Goal: Use online tool/utility: Utilize a website feature to perform a specific function

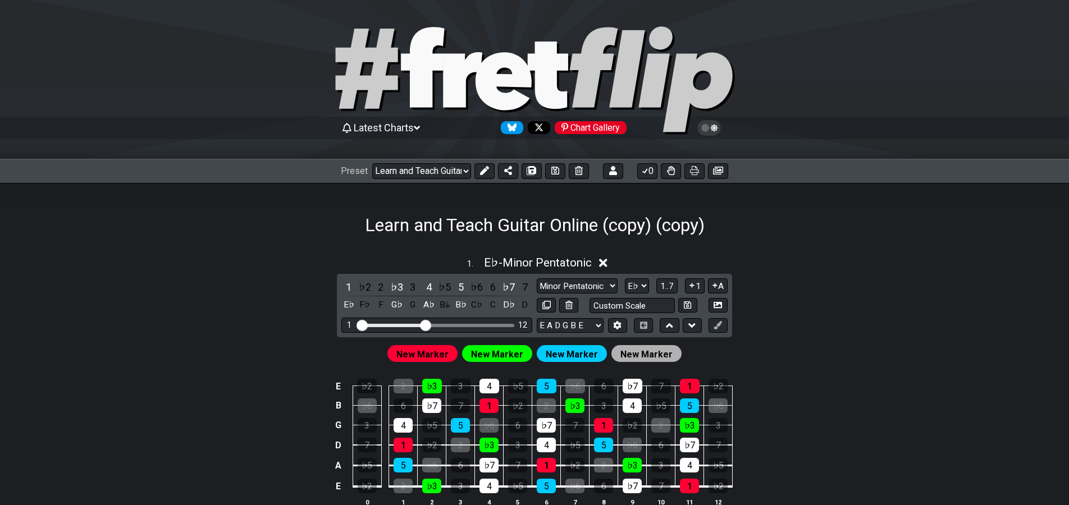
select select "/0231PGASL"
select select "Eb"
select select "G"
select select "Major Pentatonic"
select select "G"
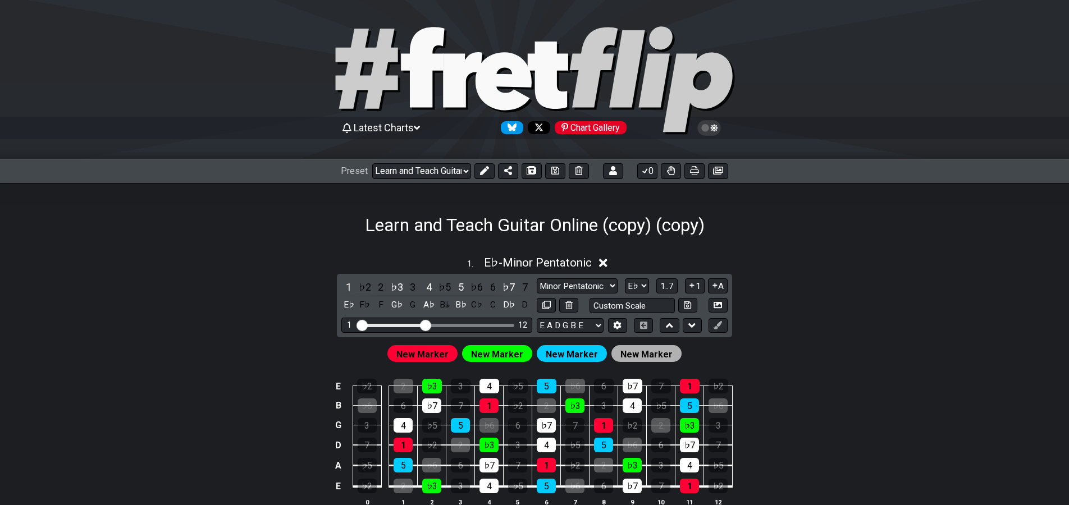
select select "A"
select select "Major / [PERSON_NAME]"
select select "G"
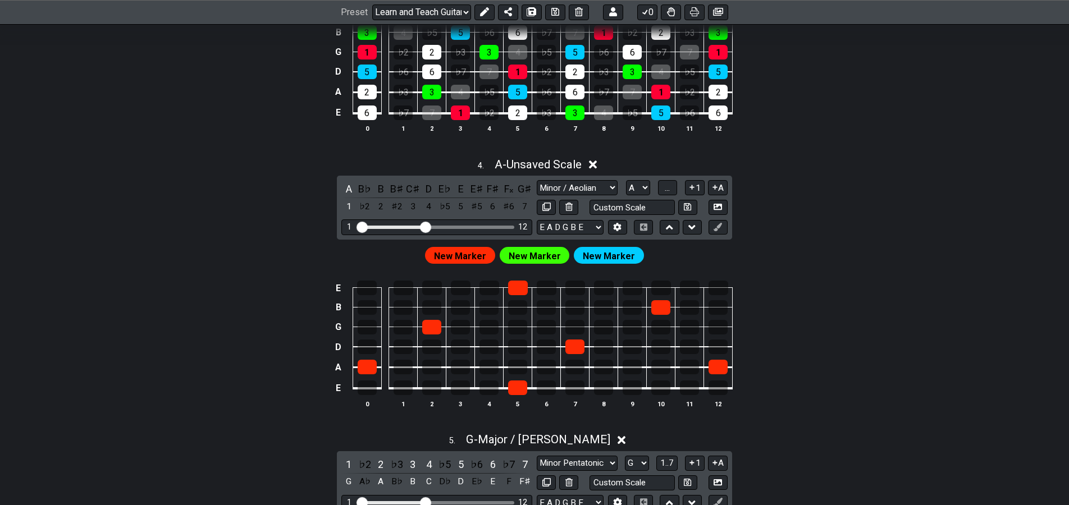
scroll to position [925, 0]
click at [718, 229] on icon at bounding box center [718, 227] width 8 height 8
click at [715, 228] on icon at bounding box center [718, 227] width 8 height 8
click at [538, 257] on span "New Marker" at bounding box center [535, 256] width 52 height 16
click at [540, 255] on span "New Marker" at bounding box center [535, 256] width 52 height 16
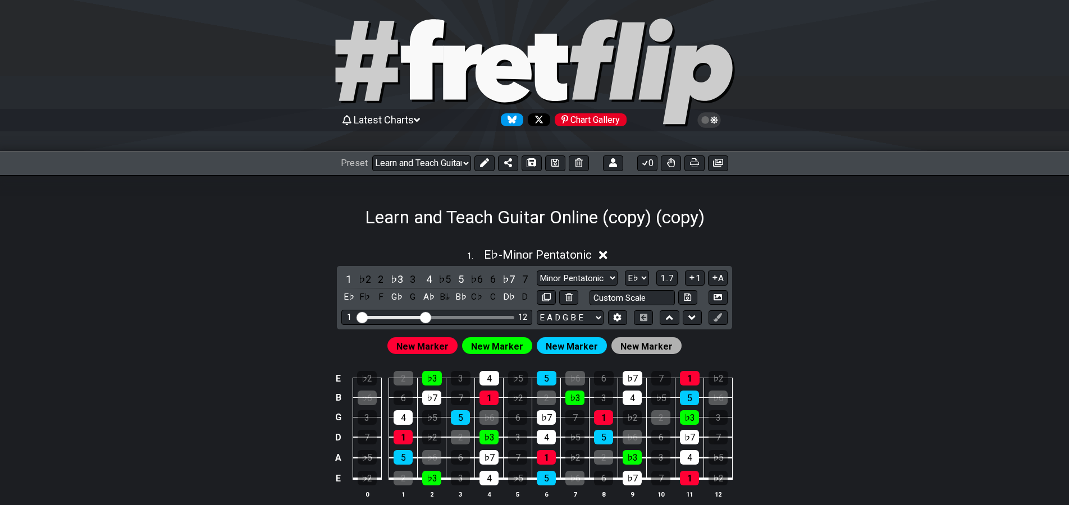
scroll to position [0, 0]
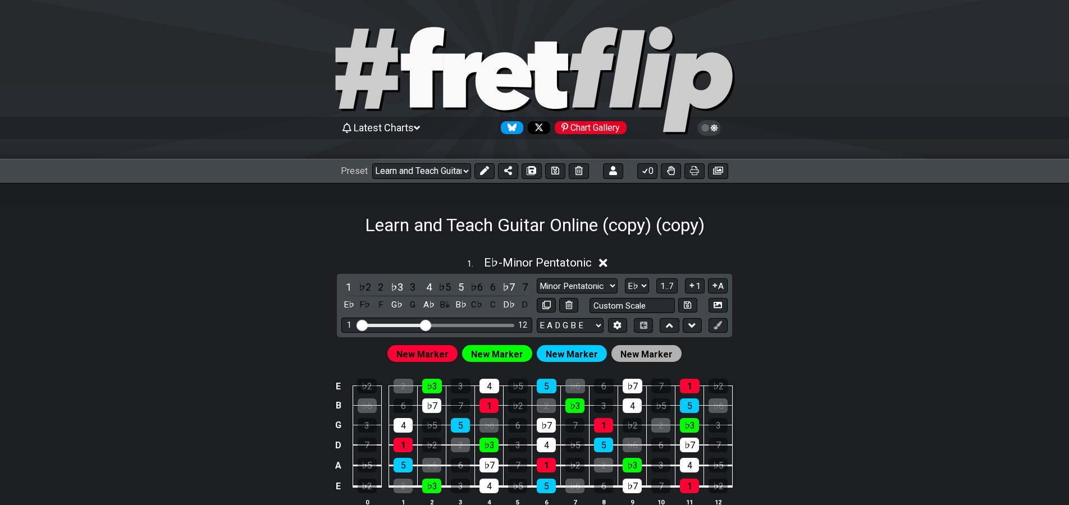
drag, startPoint x: 291, startPoint y: 327, endPoint x: 337, endPoint y: 240, distance: 98.5
click at [485, 172] on icon at bounding box center [484, 170] width 9 height 9
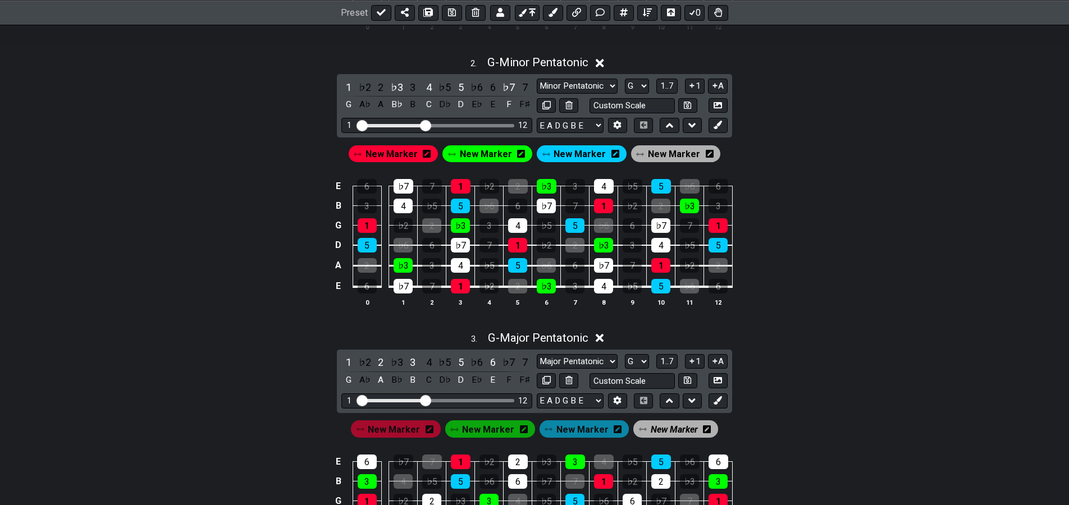
drag, startPoint x: 282, startPoint y: 295, endPoint x: 264, endPoint y: 384, distance: 90.6
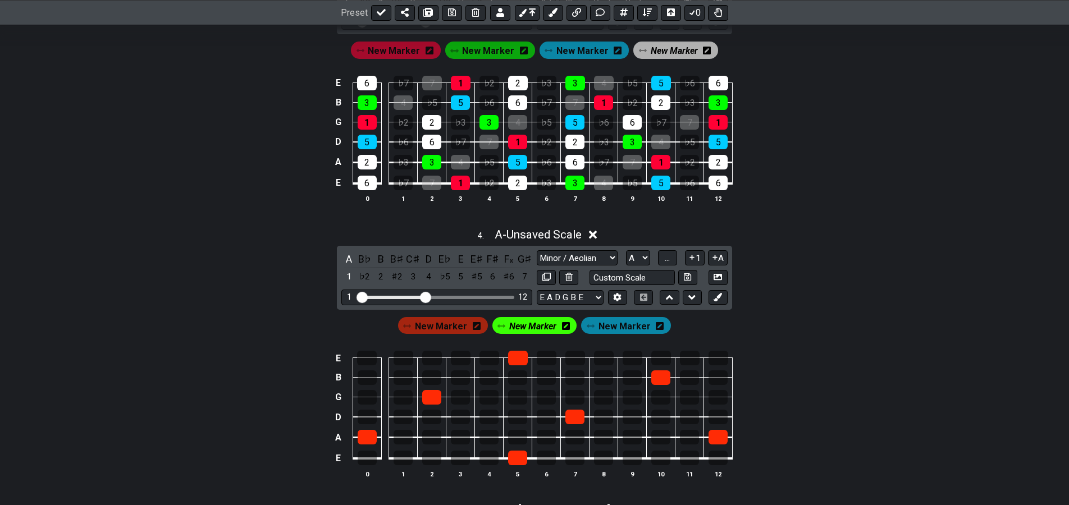
drag, startPoint x: 290, startPoint y: 314, endPoint x: 268, endPoint y: 376, distance: 65.3
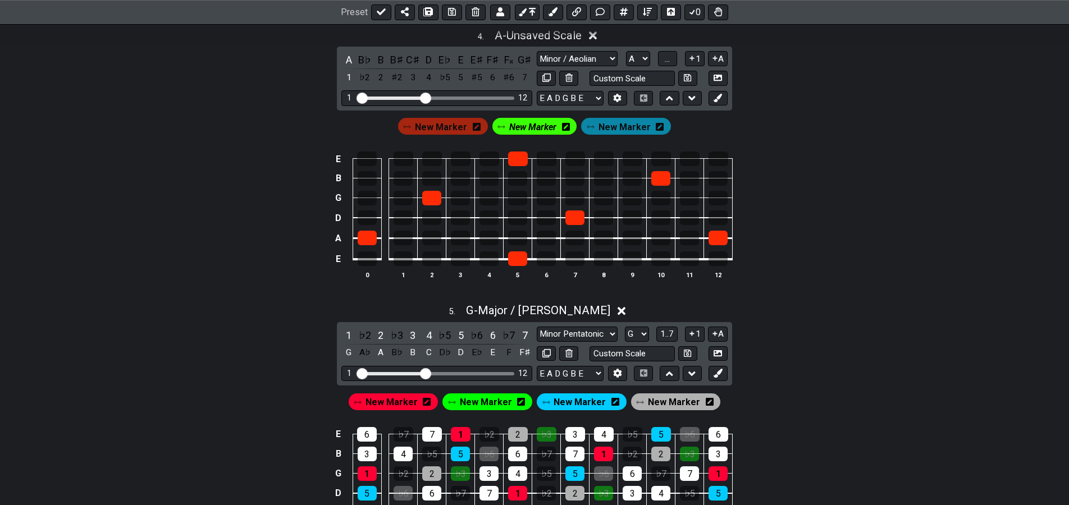
drag, startPoint x: 289, startPoint y: 369, endPoint x: 279, endPoint y: 385, distance: 18.5
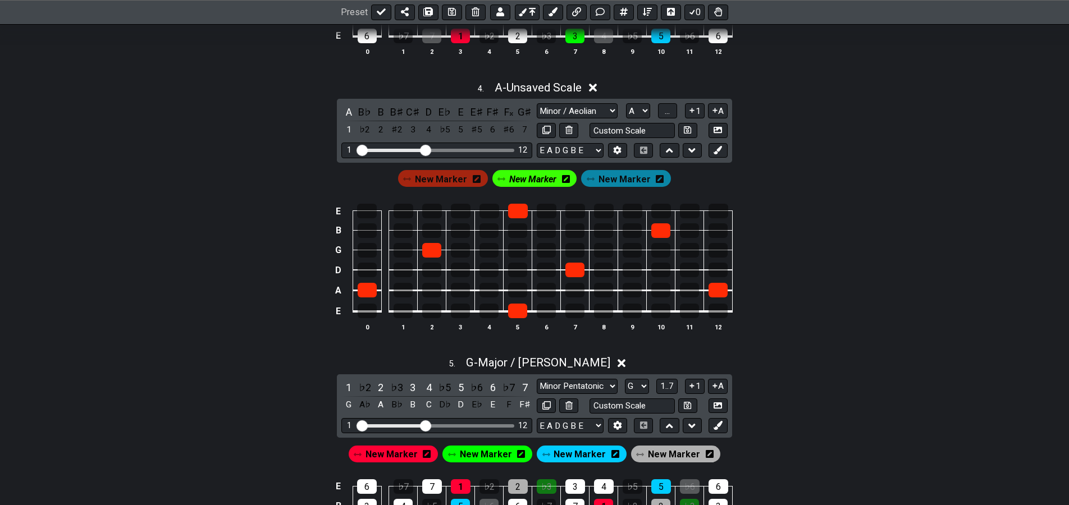
drag, startPoint x: 264, startPoint y: 405, endPoint x: 275, endPoint y: 345, distance: 60.5
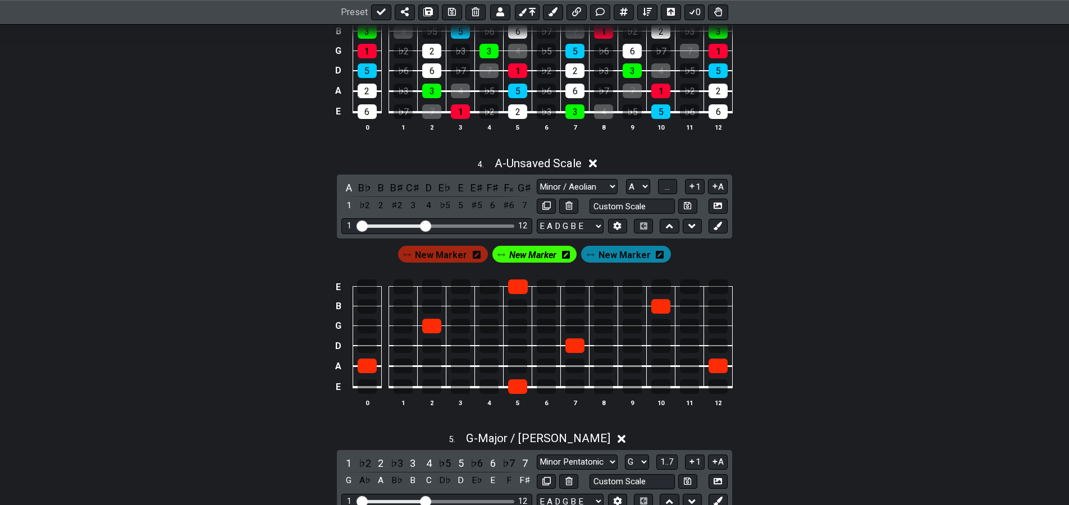
drag, startPoint x: 289, startPoint y: 389, endPoint x: 279, endPoint y: 394, distance: 11.3
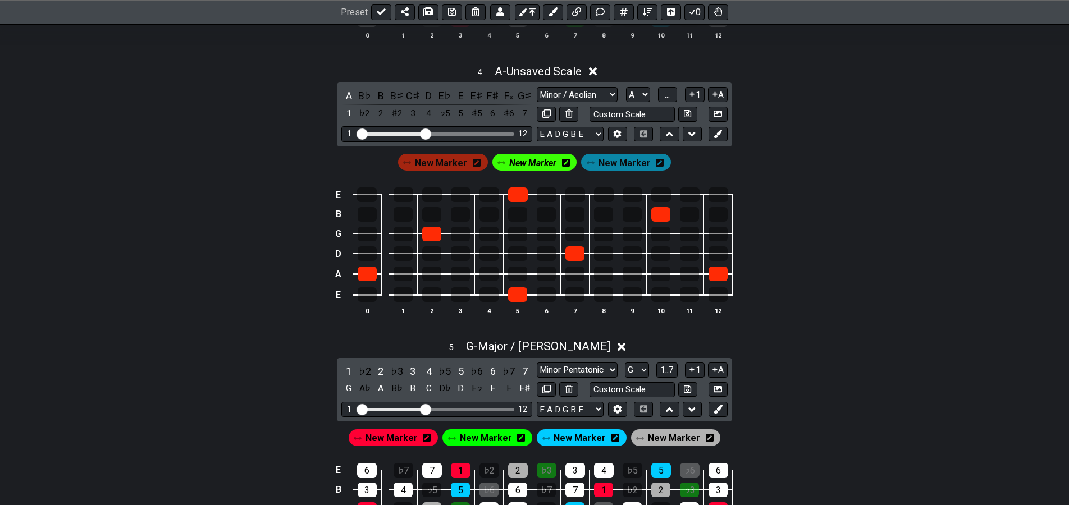
click at [530, 166] on span "New Marker" at bounding box center [532, 163] width 47 height 16
click at [532, 163] on span "New Marker" at bounding box center [533, 163] width 52 height 16
click at [533, 161] on span "New Marker" at bounding box center [532, 163] width 47 height 16
click at [394, 99] on div "B♯" at bounding box center [397, 95] width 15 height 15
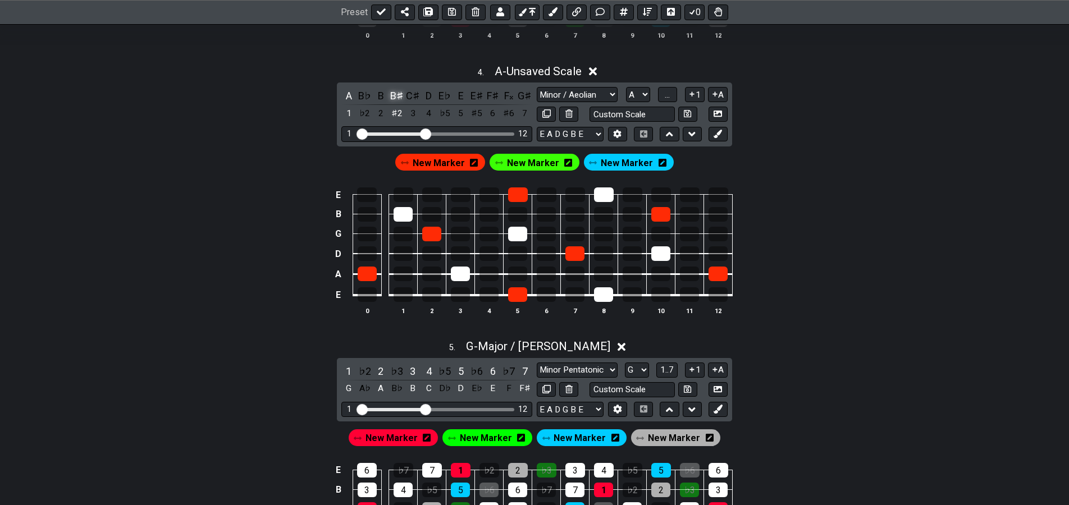
click at [396, 99] on div "B♯" at bounding box center [397, 95] width 15 height 15
click at [397, 98] on div "C" at bounding box center [397, 95] width 15 height 15
click at [398, 97] on div "C" at bounding box center [397, 95] width 15 height 15
click at [399, 97] on div "B♯" at bounding box center [397, 95] width 15 height 15
click at [399, 98] on div "B♯" at bounding box center [397, 95] width 15 height 15
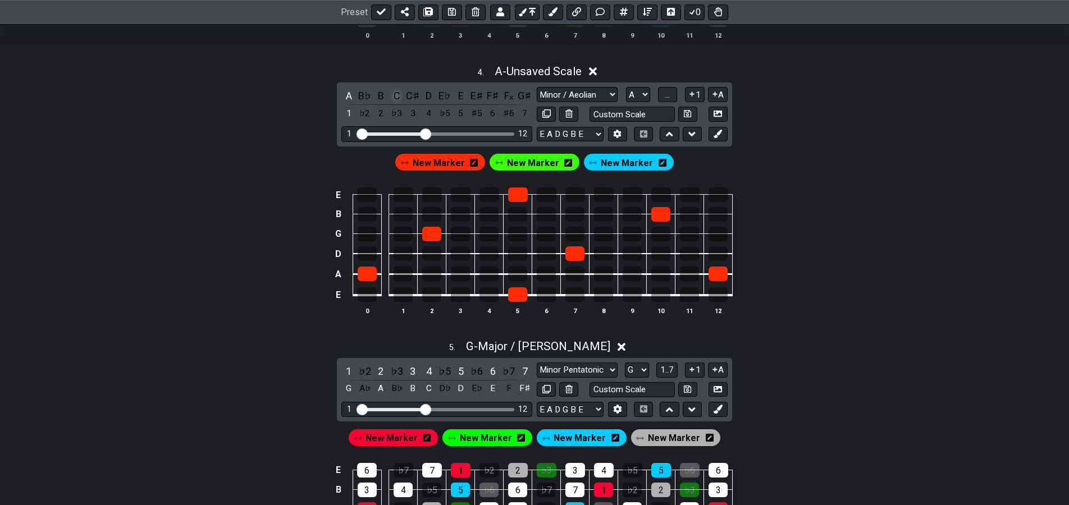
click at [398, 97] on div "C" at bounding box center [397, 95] width 15 height 15
click at [398, 98] on div "C" at bounding box center [397, 95] width 15 height 15
click at [398, 97] on div "B♯" at bounding box center [397, 95] width 15 height 15
click at [398, 96] on div "B♯" at bounding box center [397, 95] width 15 height 15
click at [413, 95] on div "C♯" at bounding box center [412, 95] width 15 height 15
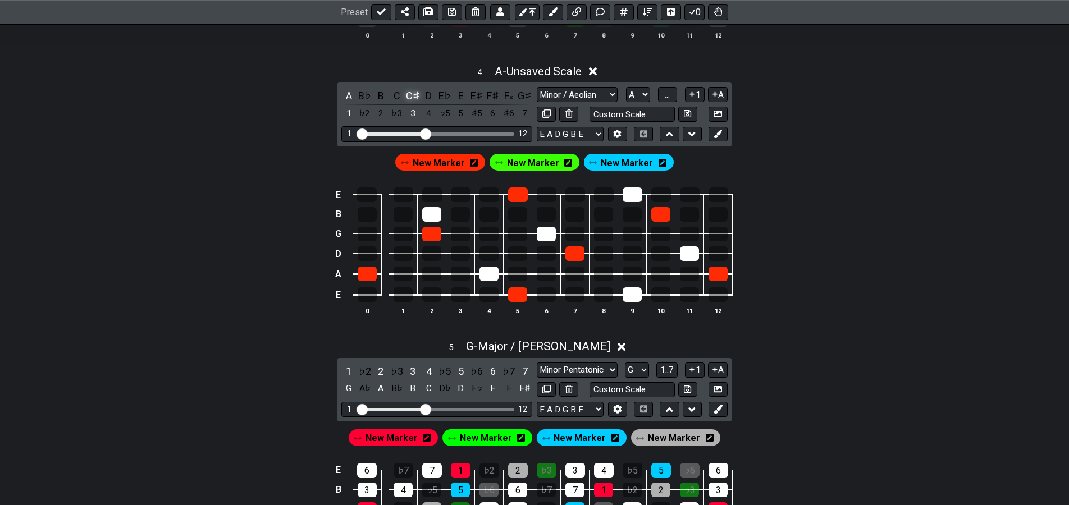
click at [414, 96] on div "C♯" at bounding box center [412, 95] width 15 height 15
click at [415, 98] on div "C♯" at bounding box center [412, 95] width 15 height 15
click at [416, 96] on div "C♯" at bounding box center [412, 95] width 15 height 15
click at [413, 94] on div "C♯" at bounding box center [412, 95] width 15 height 15
click at [412, 94] on div "C♯" at bounding box center [412, 95] width 15 height 15
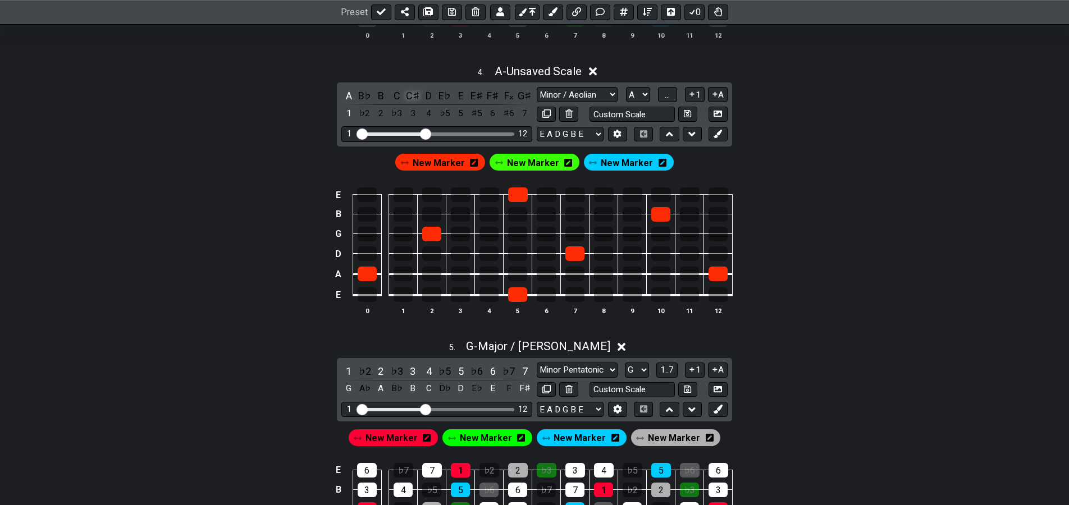
click at [410, 94] on div "C♯" at bounding box center [412, 95] width 15 height 15
click at [412, 93] on div "C♯" at bounding box center [412, 95] width 15 height 15
click at [414, 97] on div "C♯" at bounding box center [412, 95] width 15 height 15
click at [414, 116] on div "3" at bounding box center [412, 113] width 15 height 15
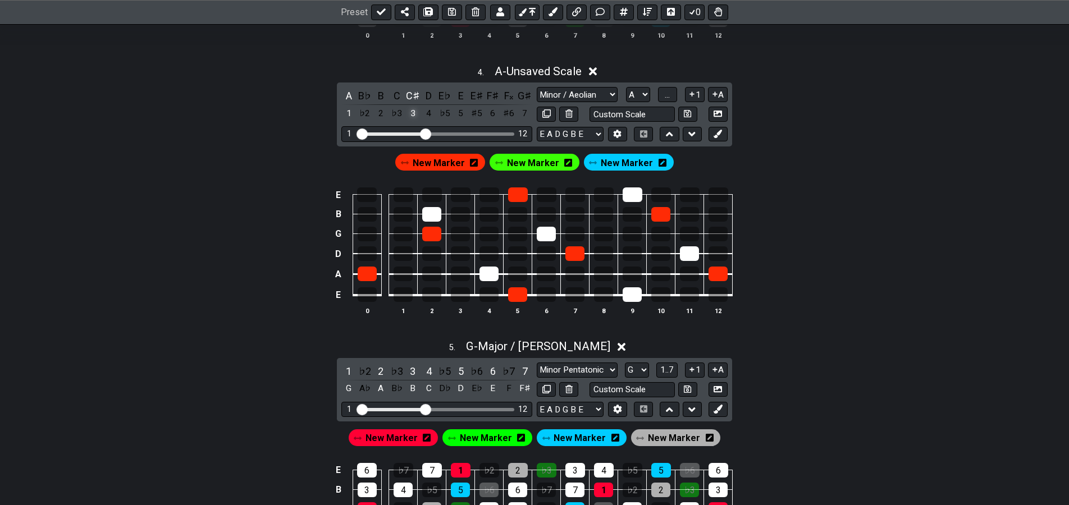
click at [413, 115] on div "3" at bounding box center [412, 113] width 15 height 15
click at [414, 95] on div "C♯" at bounding box center [412, 95] width 15 height 15
click at [413, 97] on div "C♯" at bounding box center [412, 95] width 15 height 15
click at [472, 97] on div "E♯" at bounding box center [476, 95] width 15 height 15
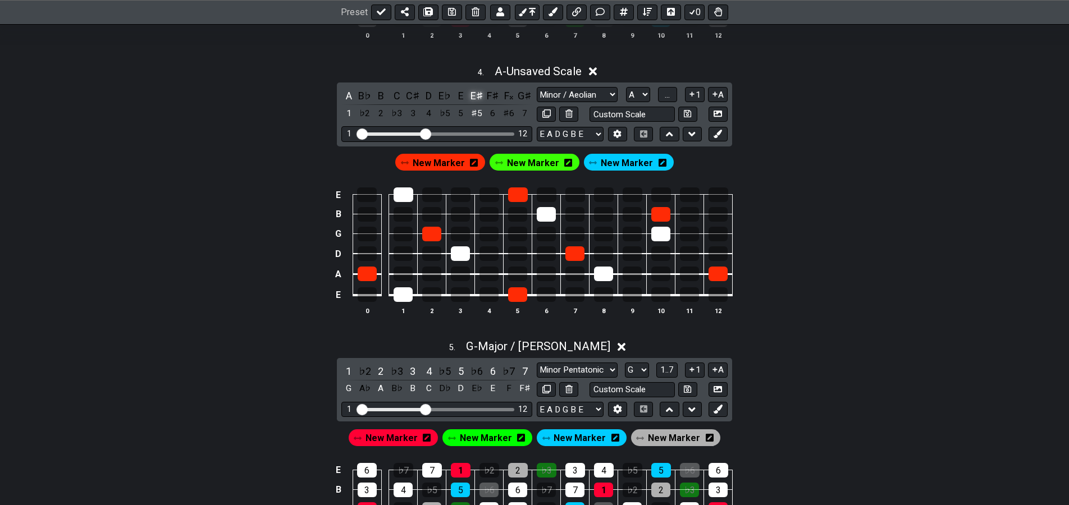
click at [479, 98] on div "E♯" at bounding box center [476, 95] width 15 height 15
click at [478, 97] on div "F" at bounding box center [476, 95] width 15 height 15
click at [414, 100] on div "C♯" at bounding box center [412, 95] width 15 height 15
click at [416, 98] on div "C♯" at bounding box center [412, 95] width 15 height 15
click at [416, 97] on div "C♯" at bounding box center [412, 95] width 15 height 15
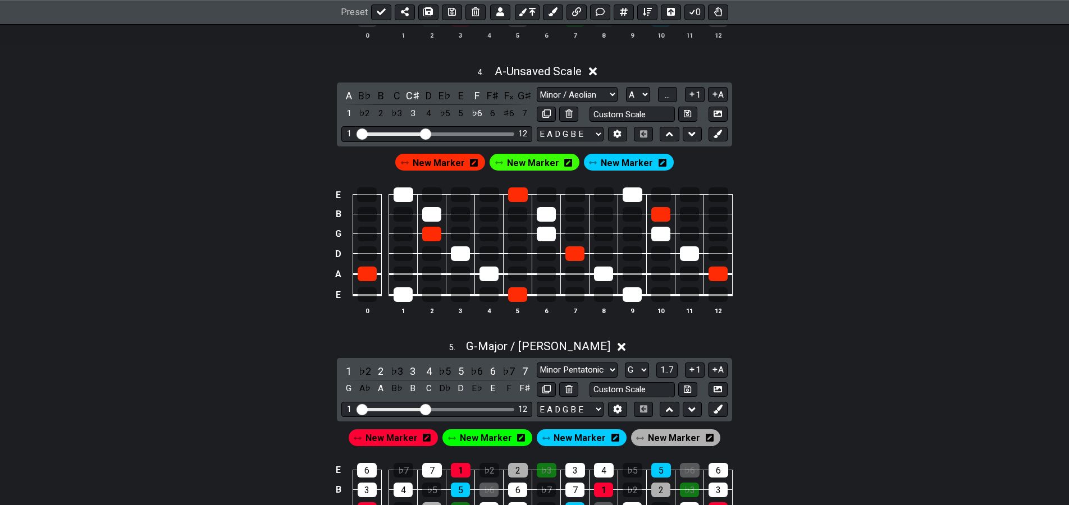
scroll to position [819, 0]
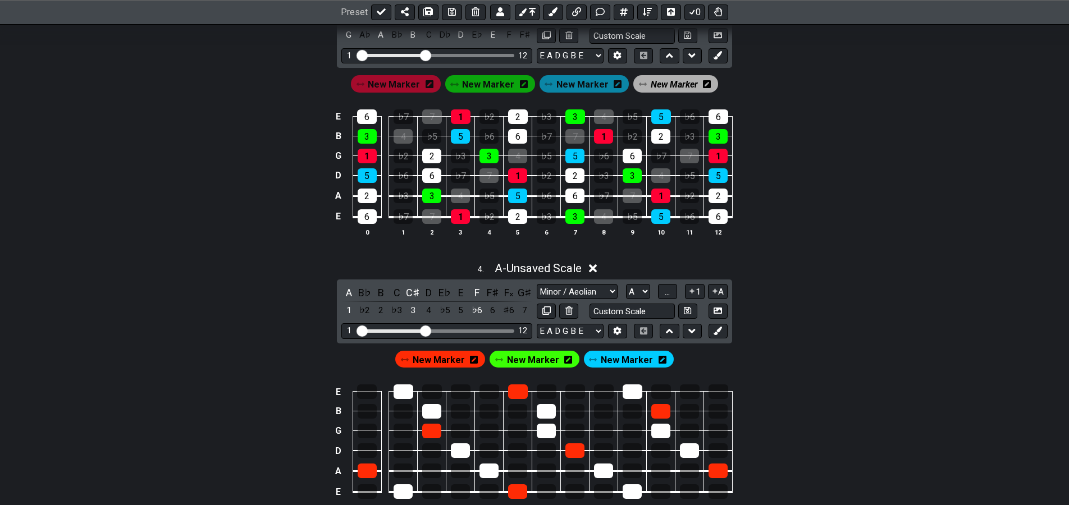
drag, startPoint x: 284, startPoint y: 326, endPoint x: 312, endPoint y: 254, distance: 77.4
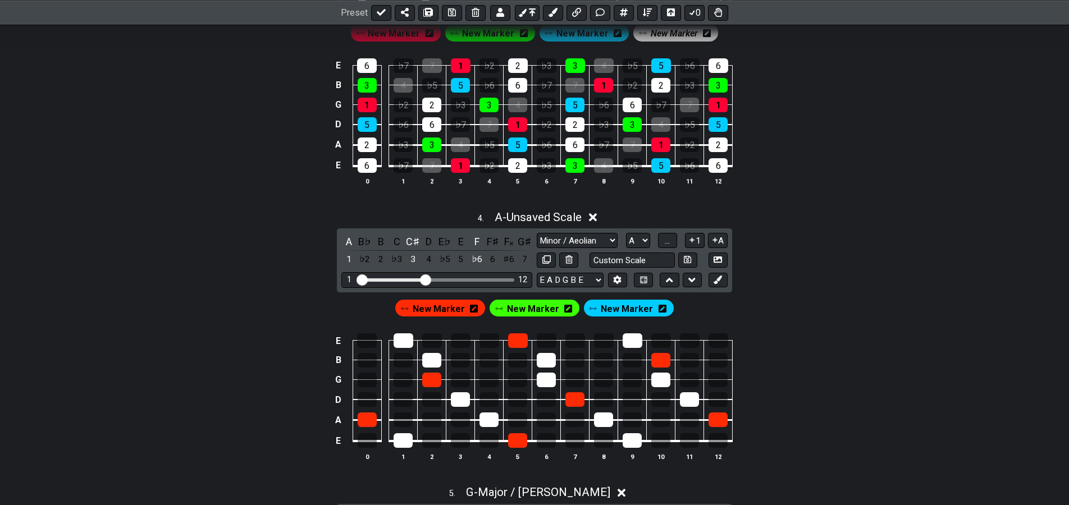
scroll to position [942, 0]
drag, startPoint x: 330, startPoint y: 256, endPoint x: 316, endPoint y: 277, distance: 25.4
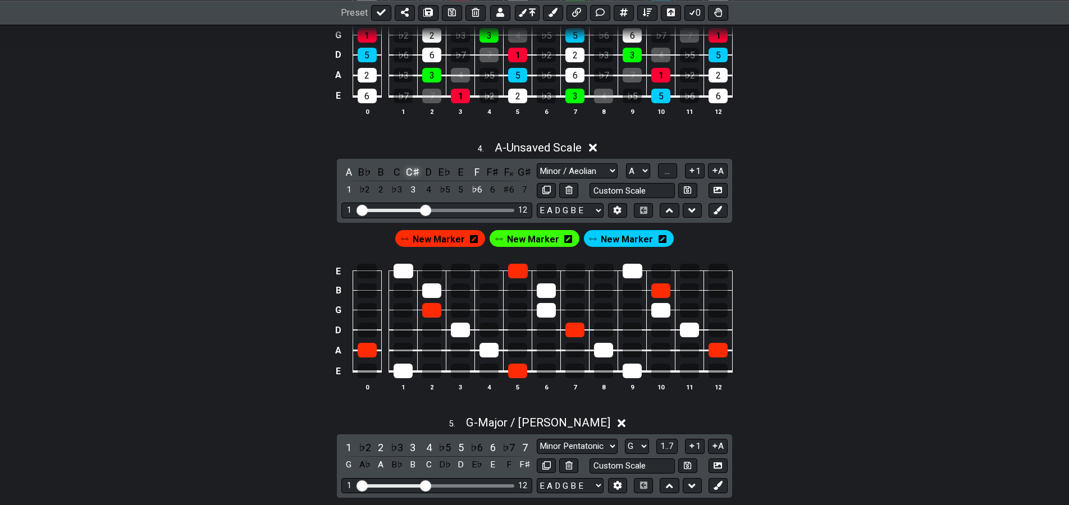
click at [410, 170] on div "C♯" at bounding box center [412, 172] width 15 height 15
click at [478, 174] on div "F" at bounding box center [476, 172] width 15 height 15
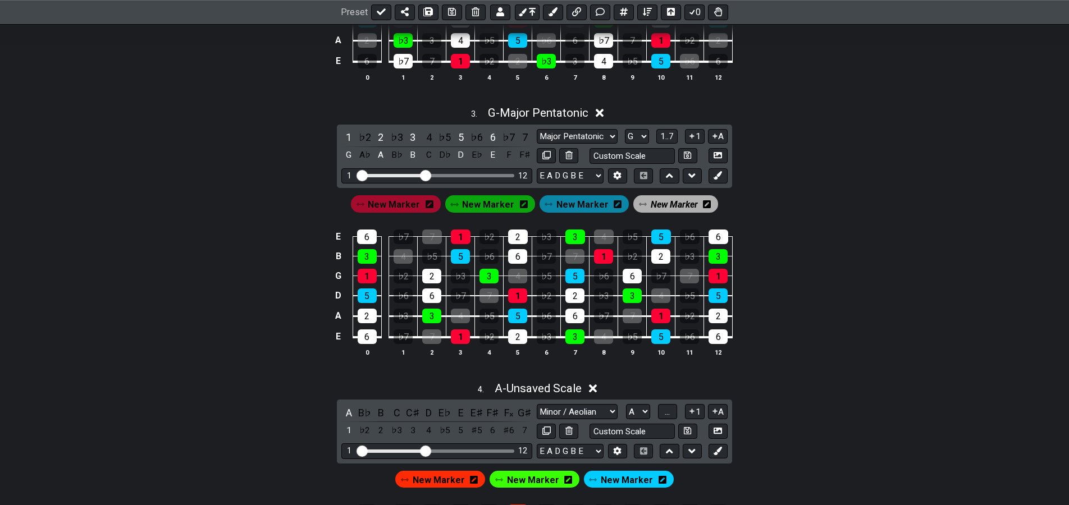
drag, startPoint x: 684, startPoint y: 300, endPoint x: 708, endPoint y: 217, distance: 86.4
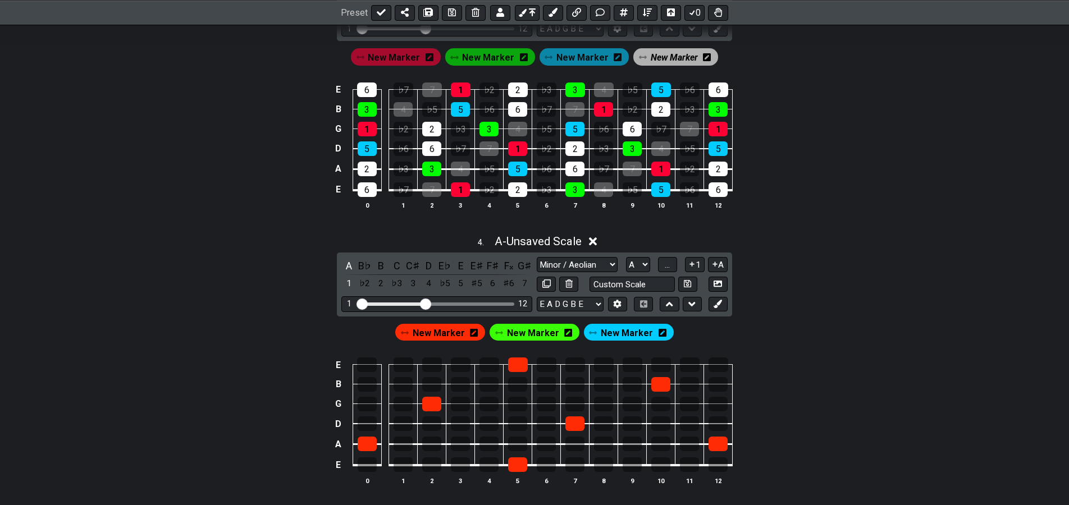
drag, startPoint x: 756, startPoint y: 127, endPoint x: 736, endPoint y: 194, distance: 70.3
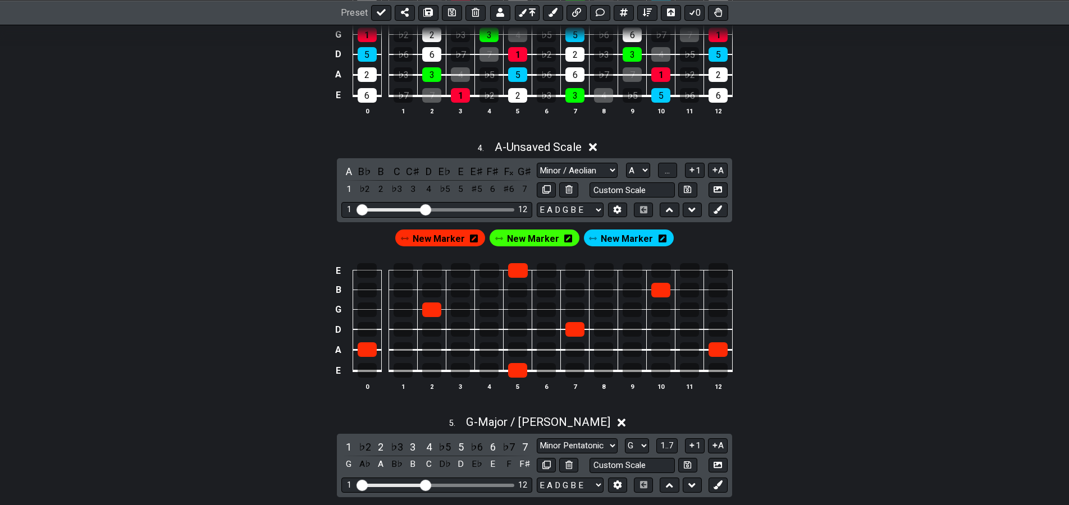
drag, startPoint x: 729, startPoint y: 242, endPoint x: 746, endPoint y: 191, distance: 53.3
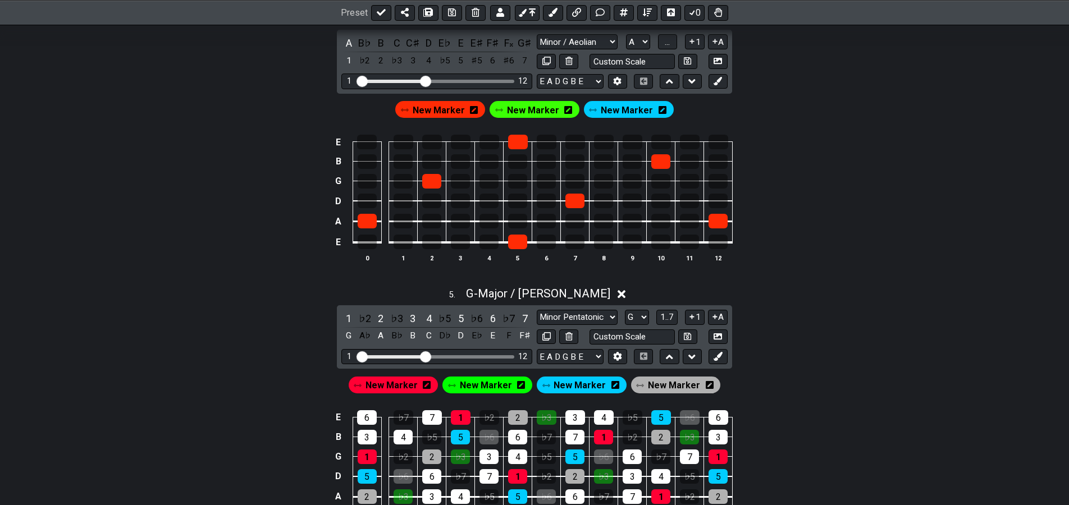
drag, startPoint x: 742, startPoint y: 225, endPoint x: 734, endPoint y: 229, distance: 8.3
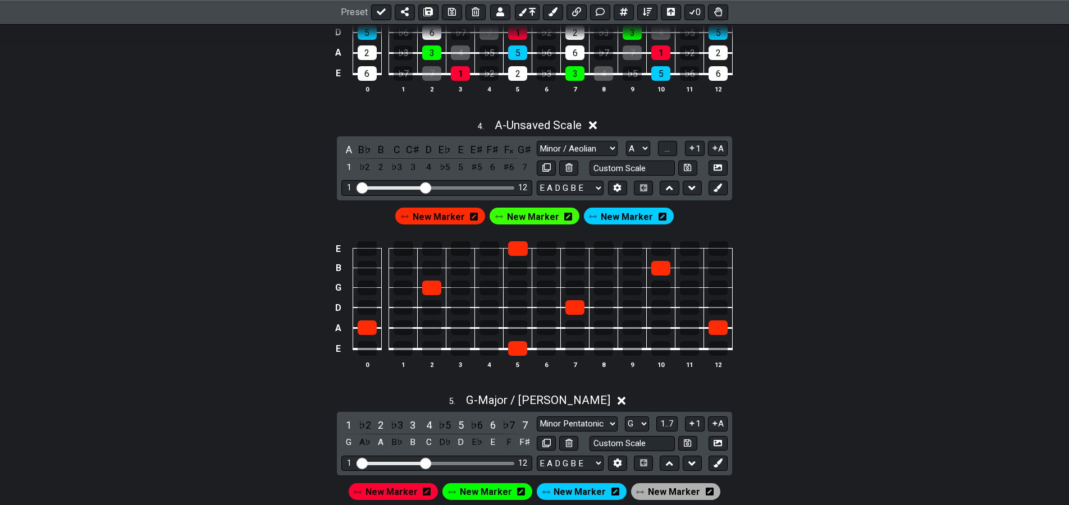
drag, startPoint x: 728, startPoint y: 235, endPoint x: 740, endPoint y: 187, distance: 49.3
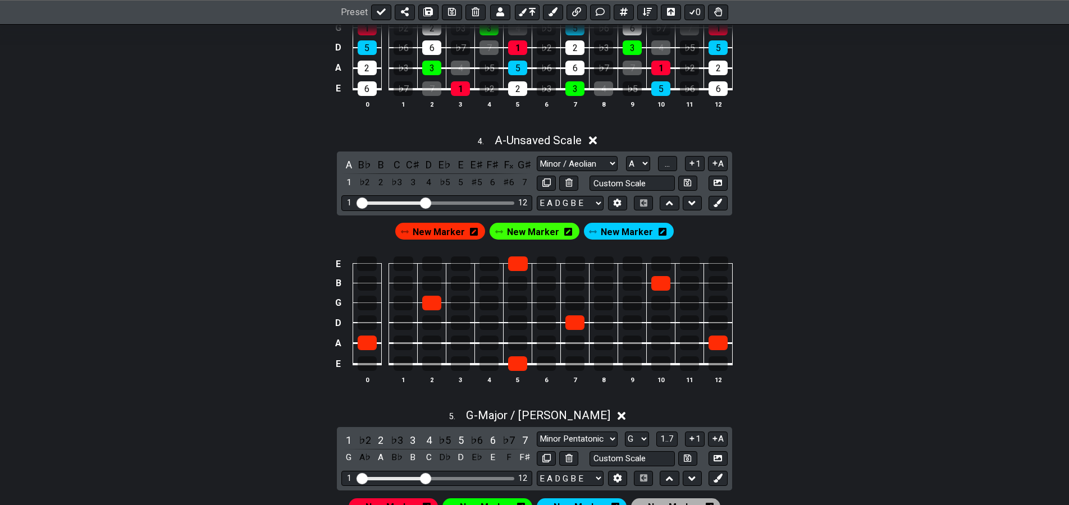
click at [542, 234] on span "New Marker" at bounding box center [533, 232] width 52 height 16
click at [395, 183] on div "♭3" at bounding box center [397, 182] width 15 height 15
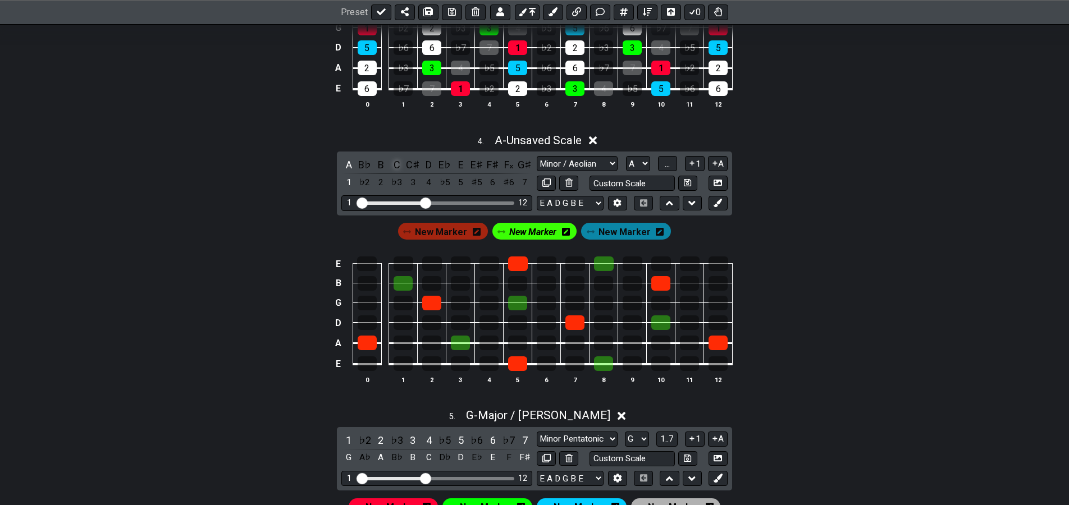
click at [398, 164] on div "C" at bounding box center [397, 164] width 15 height 15
click at [394, 163] on div "C" at bounding box center [397, 164] width 15 height 15
click at [396, 184] on div "♭3" at bounding box center [397, 182] width 15 height 15
drag, startPoint x: 552, startPoint y: 238, endPoint x: 517, endPoint y: 189, distance: 59.9
click at [553, 237] on span "New Marker" at bounding box center [532, 232] width 47 height 16
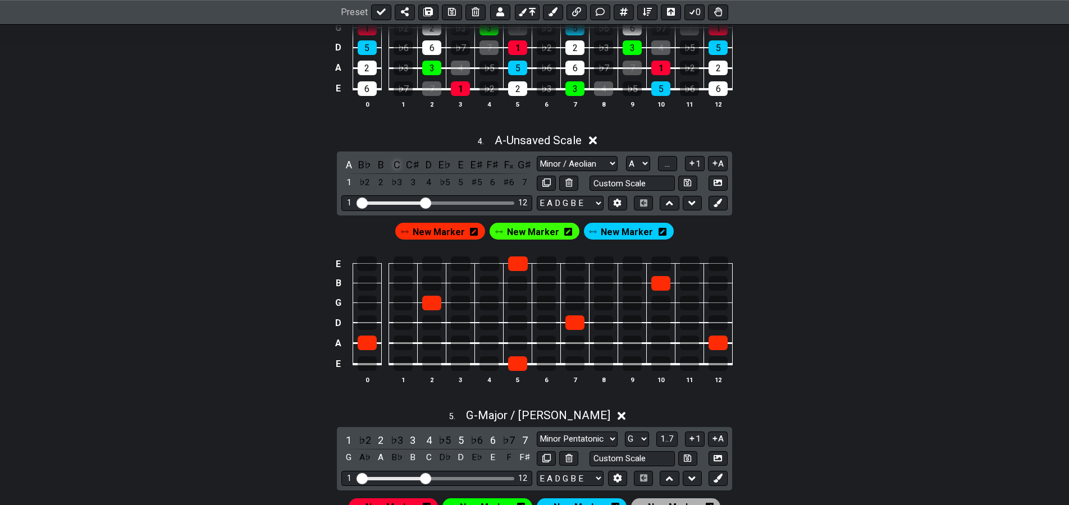
click at [396, 165] on div "C" at bounding box center [397, 164] width 15 height 15
click at [463, 162] on div "E" at bounding box center [461, 164] width 15 height 15
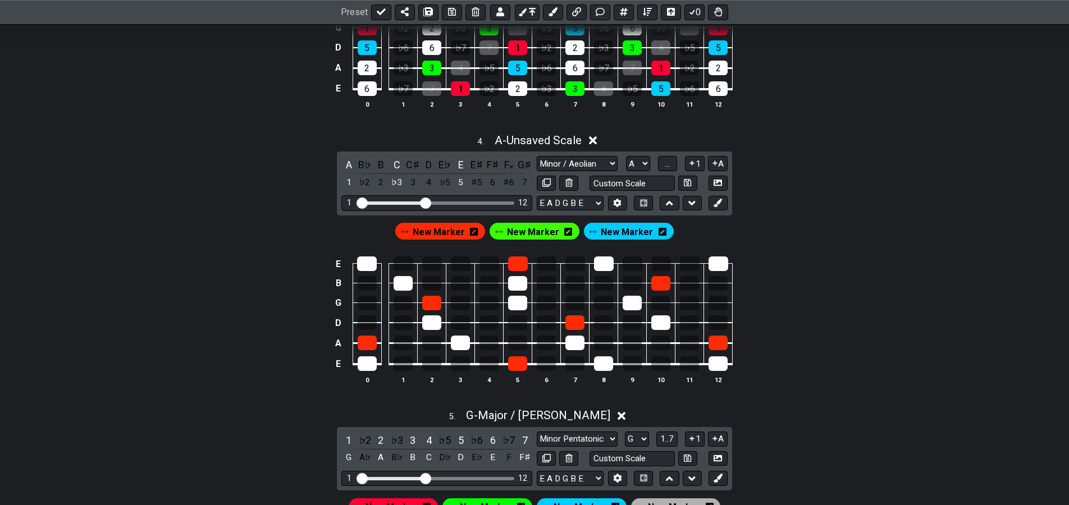
click at [539, 234] on span "New Marker" at bounding box center [533, 232] width 52 height 16
click at [394, 162] on div "C" at bounding box center [397, 164] width 15 height 15
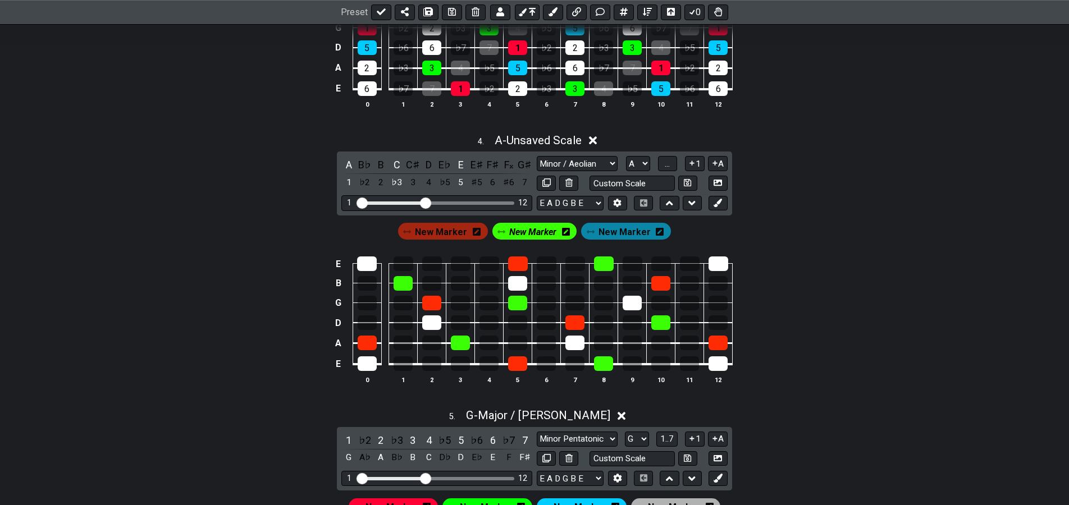
click at [609, 232] on span "New Marker" at bounding box center [625, 232] width 52 height 16
click at [458, 162] on div "E" at bounding box center [461, 164] width 15 height 15
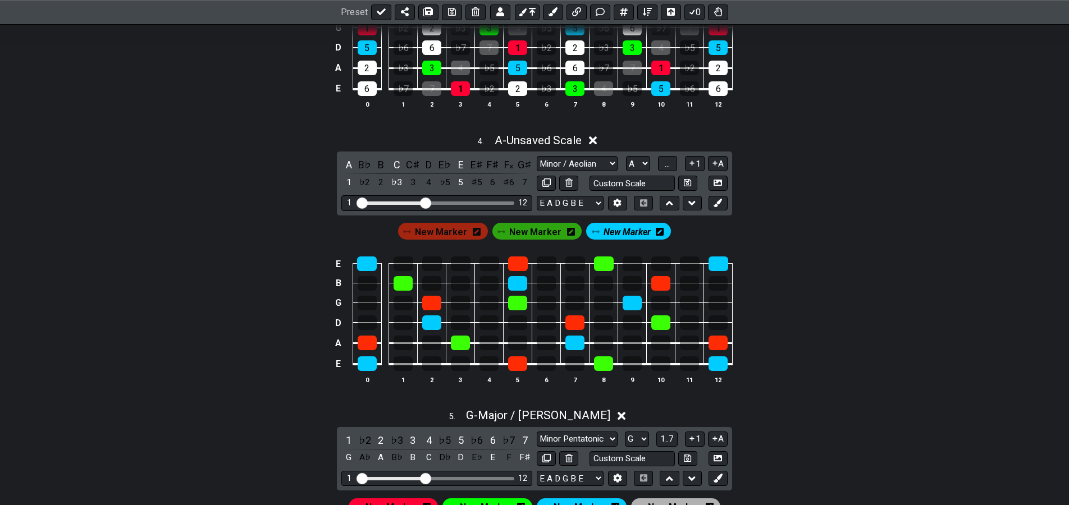
click at [608, 237] on span "New Marker" at bounding box center [627, 232] width 47 height 16
click at [674, 166] on button "..." at bounding box center [667, 163] width 19 height 15
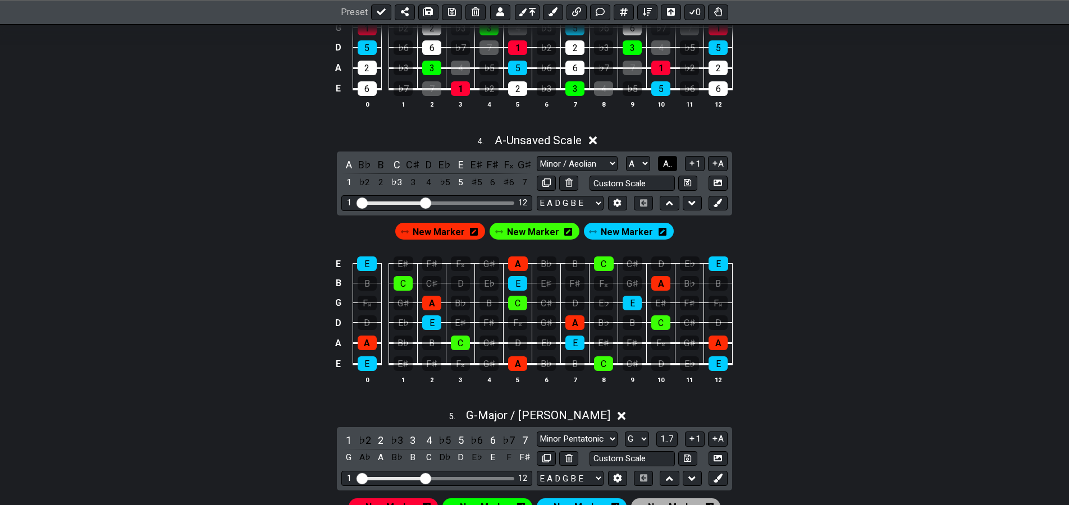
click at [669, 167] on span "A.." at bounding box center [667, 164] width 9 height 10
click at [625, 156] on select "A♭ A A♯ B♭ B C C♯ D♭ D D♯ E♭ E F F♯ G♭ G G♯" at bounding box center [637, 163] width 24 height 15
select select "G"
click option "G" at bounding box center [0, 0] width 0 height 0
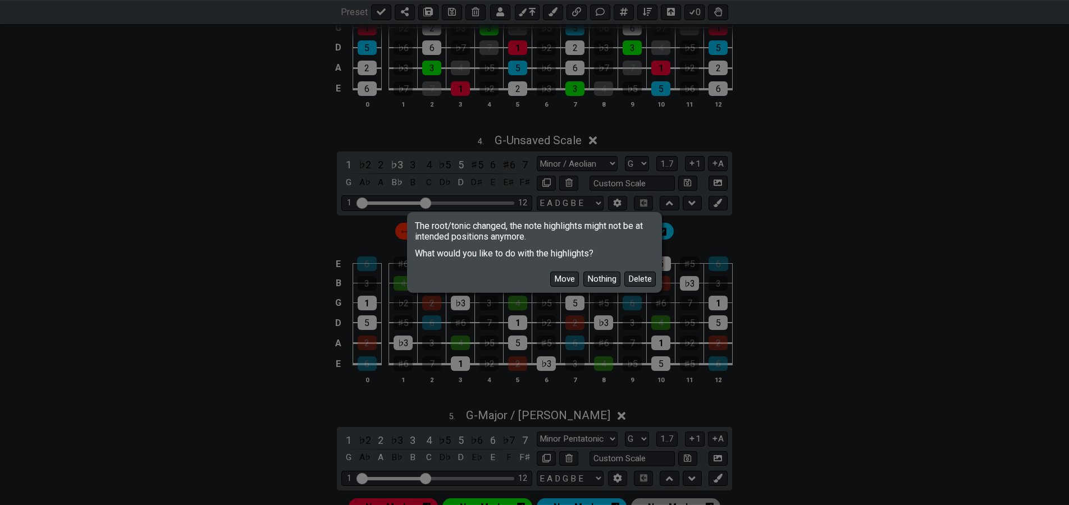
click at [572, 277] on button "Move" at bounding box center [564, 279] width 29 height 15
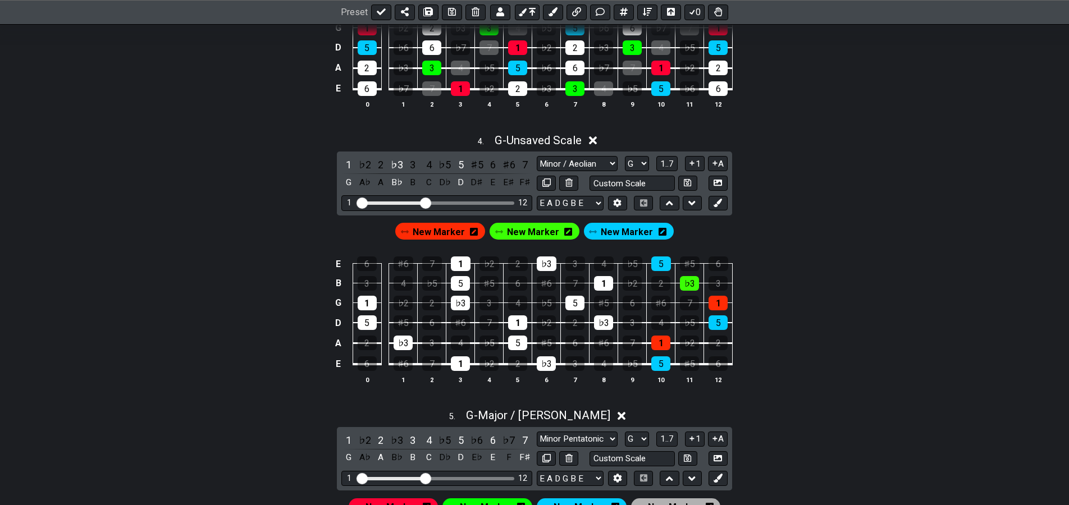
drag, startPoint x: 443, startPoint y: 233, endPoint x: 427, endPoint y: 209, distance: 28.8
click at [444, 232] on span "New Marker" at bounding box center [439, 232] width 52 height 16
click at [346, 163] on div "1" at bounding box center [348, 164] width 15 height 15
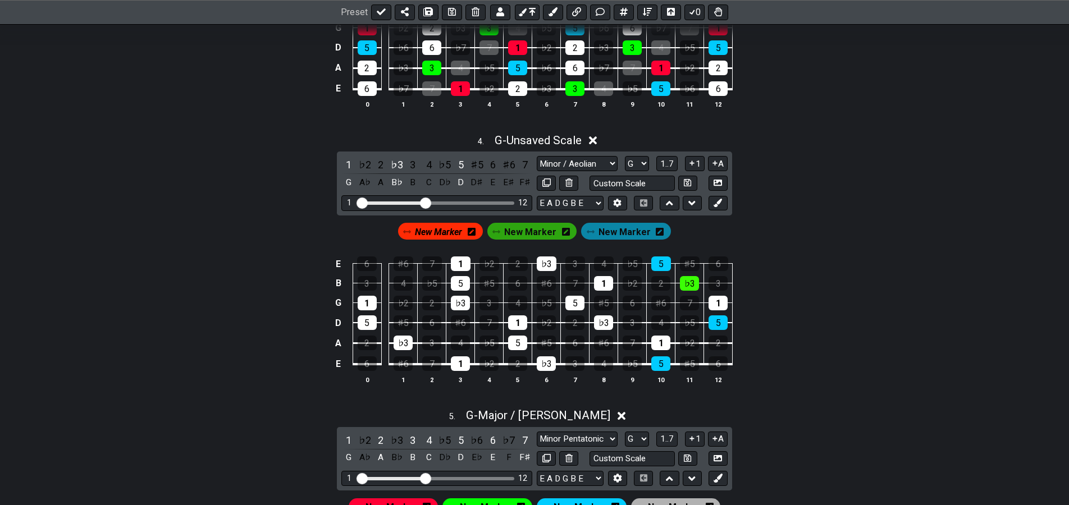
click at [522, 236] on span "New Marker" at bounding box center [530, 232] width 52 height 16
click at [396, 161] on div "♭3" at bounding box center [397, 164] width 15 height 15
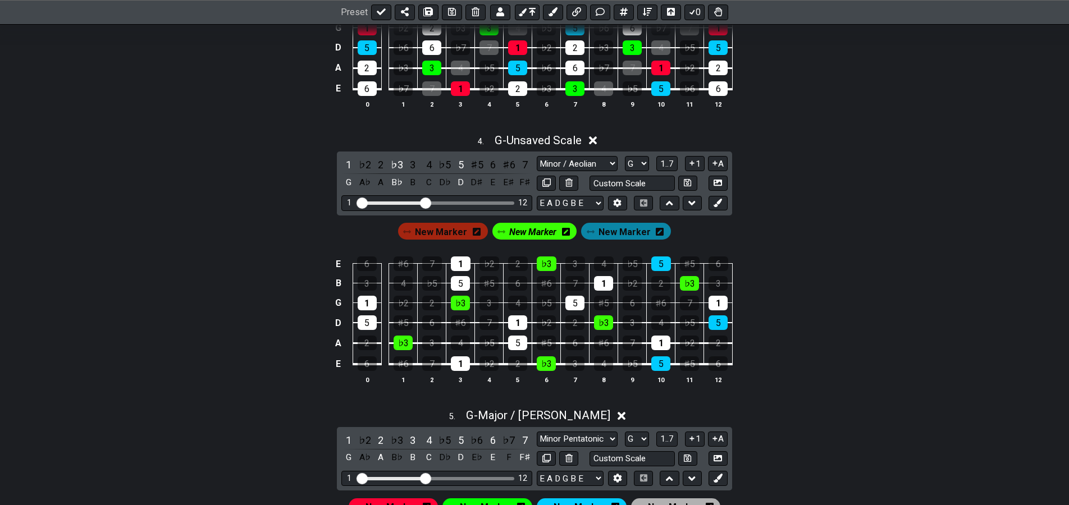
click at [621, 231] on span "New Marker" at bounding box center [625, 232] width 52 height 16
drag, startPoint x: 459, startPoint y: 165, endPoint x: 465, endPoint y: 162, distance: 7.0
click at [459, 165] on div "5" at bounding box center [461, 164] width 15 height 15
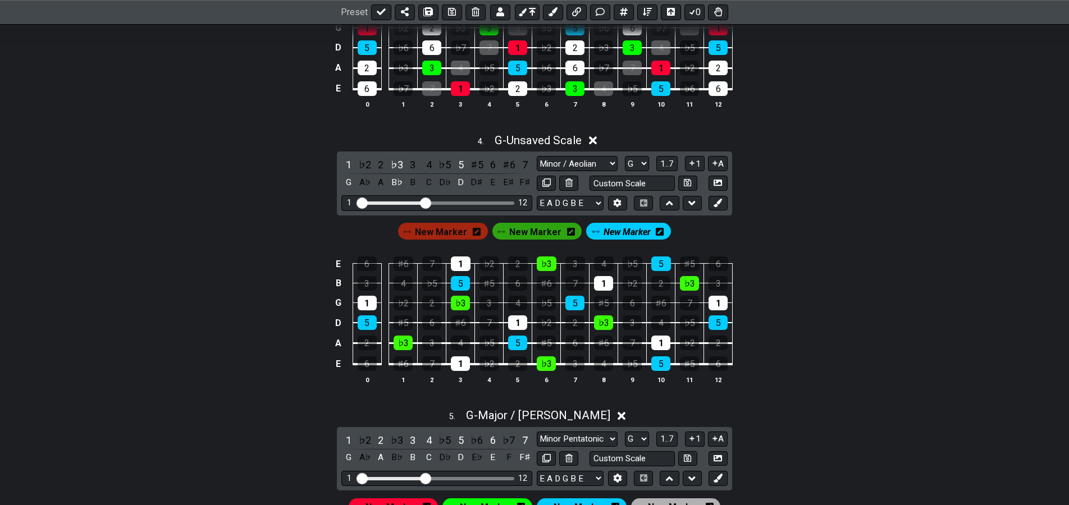
drag, startPoint x: 454, startPoint y: 234, endPoint x: 430, endPoint y: 198, distance: 43.0
click at [454, 232] on span "New Marker" at bounding box center [441, 232] width 52 height 16
click at [347, 165] on div "1" at bounding box center [348, 164] width 15 height 15
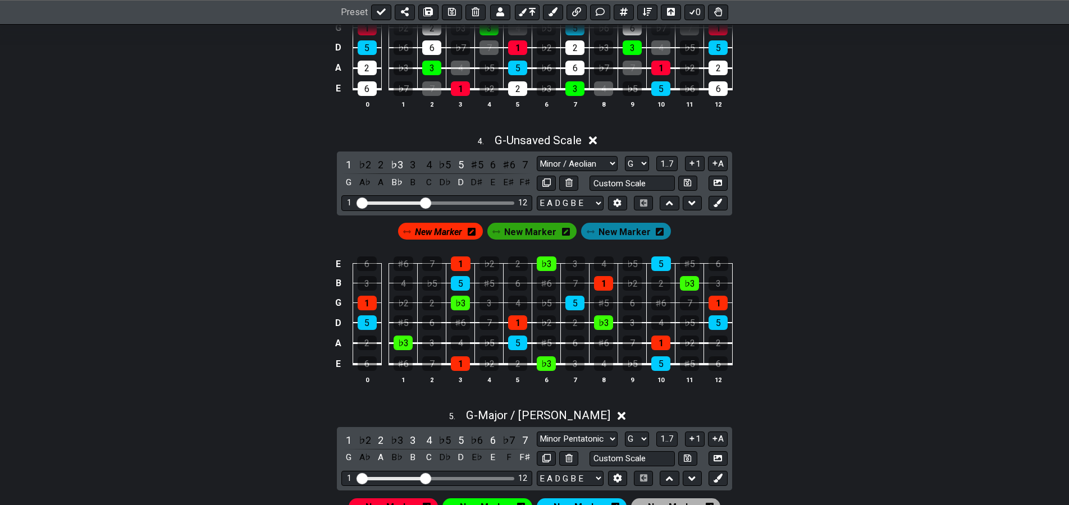
click at [442, 235] on span "New Marker" at bounding box center [438, 232] width 47 height 16
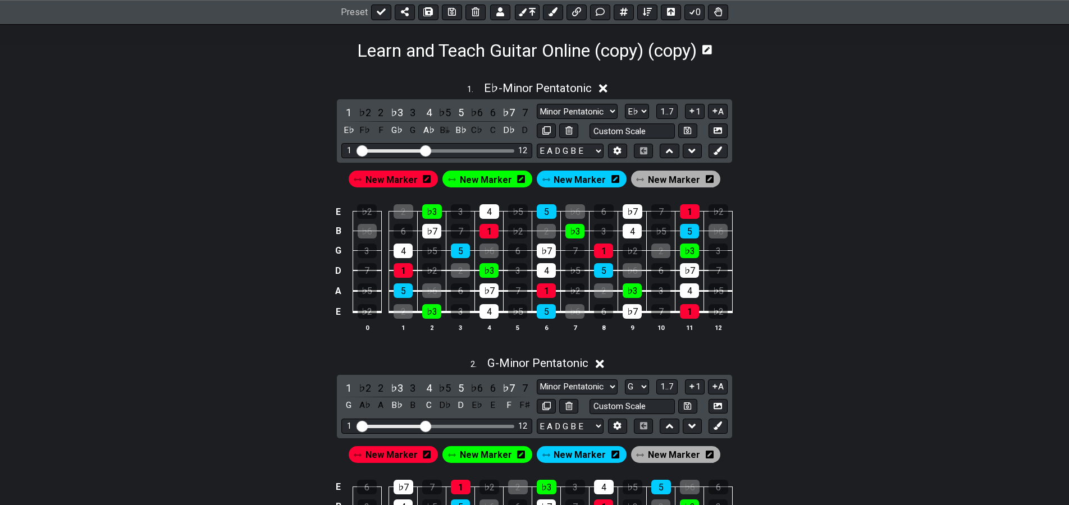
scroll to position [0, 0]
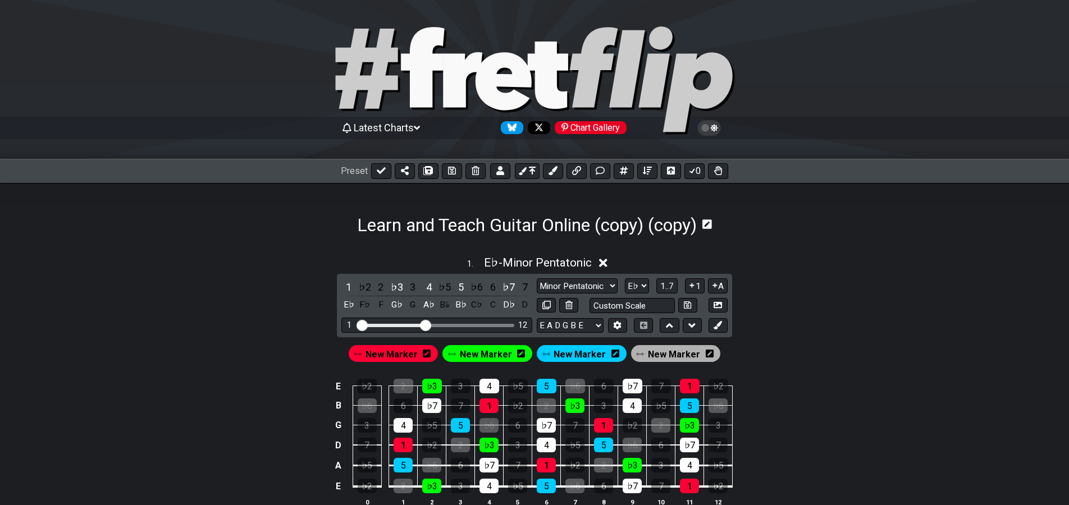
drag, startPoint x: 807, startPoint y: 221, endPoint x: 758, endPoint y: 178, distance: 65.2
click at [455, 168] on button at bounding box center [452, 171] width 20 height 16
